Goal: Task Accomplishment & Management: Use online tool/utility

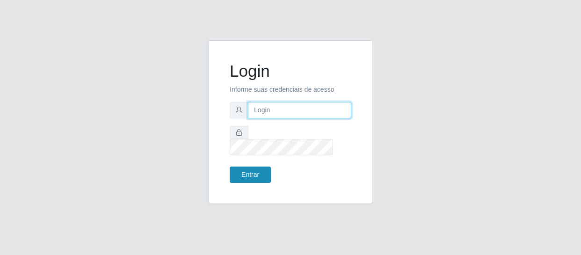
type input "[EMAIL_ADDRESS][DOMAIN_NAME]"
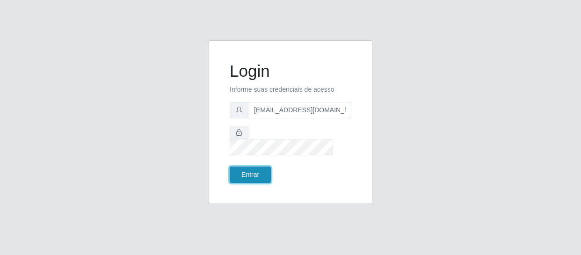
drag, startPoint x: 255, startPoint y: 167, endPoint x: 249, endPoint y: 164, distance: 7.3
click at [254, 167] on button "Entrar" at bounding box center [250, 175] width 41 height 16
click at [251, 167] on button "Entrar" at bounding box center [250, 175] width 41 height 16
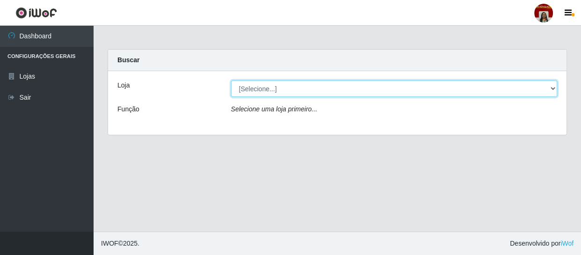
click at [335, 91] on select "[Selecione...] Mar Vermelho - Loja 04" at bounding box center [394, 89] width 327 height 16
select select "251"
click at [231, 81] on select "[Selecione...] Mar Vermelho - Loja 04" at bounding box center [394, 89] width 327 height 16
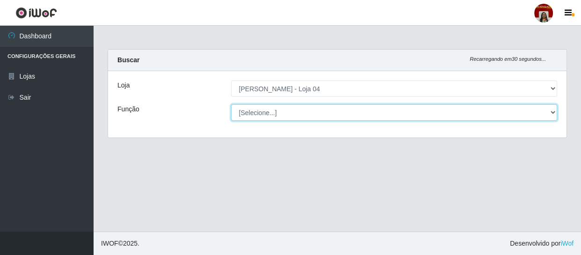
click at [301, 112] on select "[Selecione...] ASG ASG + ASG ++ Auxiliar de Depósito Auxiliar de Depósito + Aux…" at bounding box center [394, 112] width 327 height 16
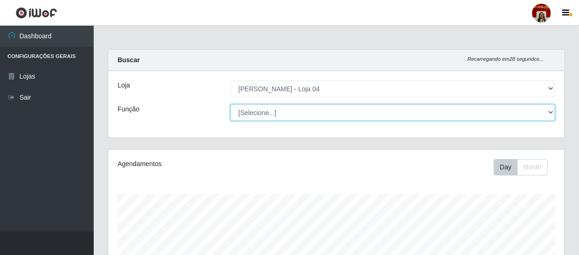
scroll to position [194, 456]
click at [230, 104] on select "[Selecione...] ASG ASG + ASG ++ Auxiliar de Depósito Auxiliar de Depósito + Aux…" at bounding box center [392, 112] width 324 height 16
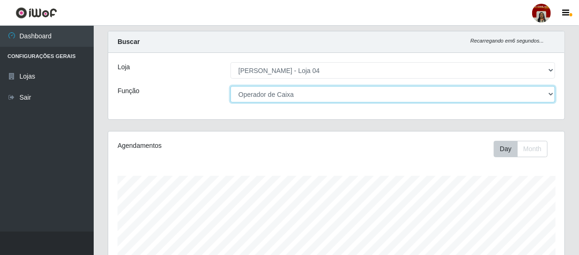
scroll to position [0, 0]
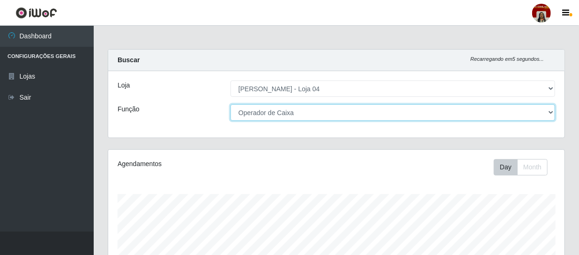
drag, startPoint x: 396, startPoint y: 115, endPoint x: 368, endPoint y: 107, distance: 28.2
click at [396, 114] on select "[Selecione...] ASG ASG + ASG ++ Auxiliar de Depósito Auxiliar de Depósito + Aux…" at bounding box center [392, 112] width 324 height 16
select select "1"
click at [230, 104] on select "[Selecione...] ASG ASG + ASG ++ Auxiliar de Depósito Auxiliar de Depósito + Aux…" at bounding box center [392, 112] width 324 height 16
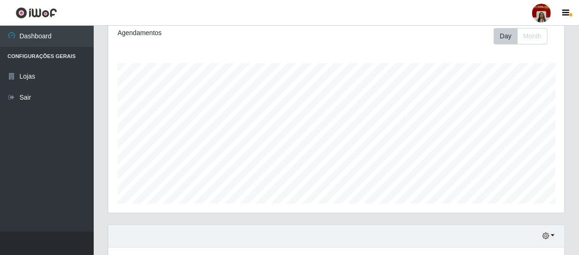
scroll to position [66, 0]
